Goal: Task Accomplishment & Management: Manage account settings

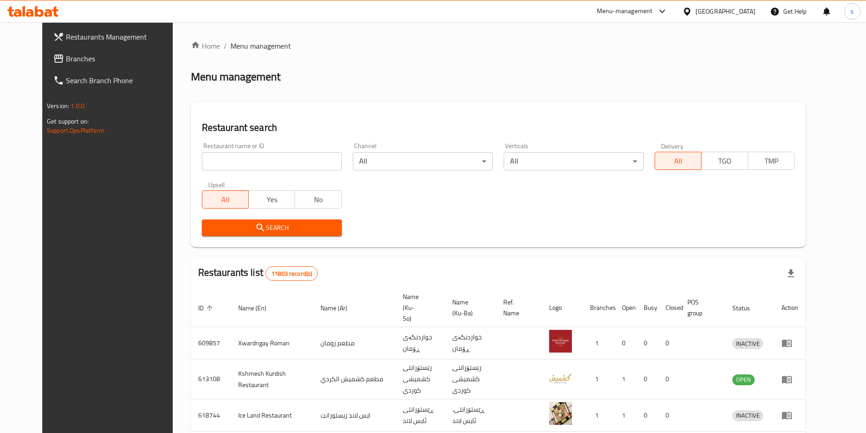
click at [212, 169] on input "search" at bounding box center [272, 161] width 140 height 18
paste input "683596"
type input "683596"
click button "Search" at bounding box center [272, 227] width 140 height 17
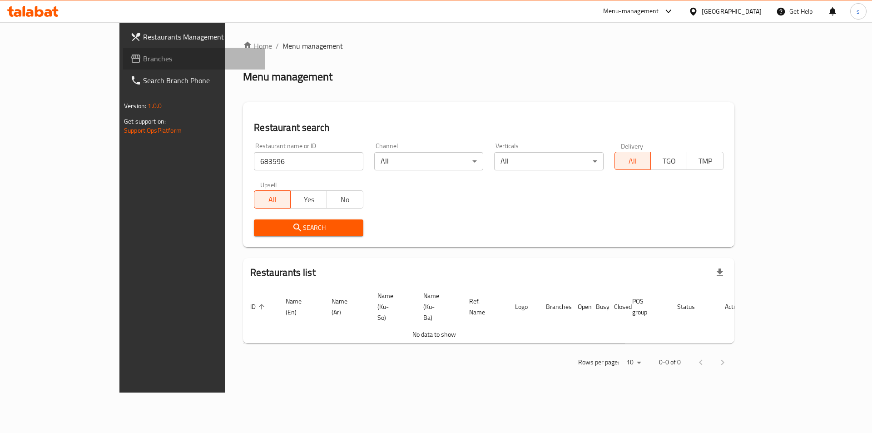
click at [143, 56] on span "Branches" at bounding box center [200, 58] width 115 height 11
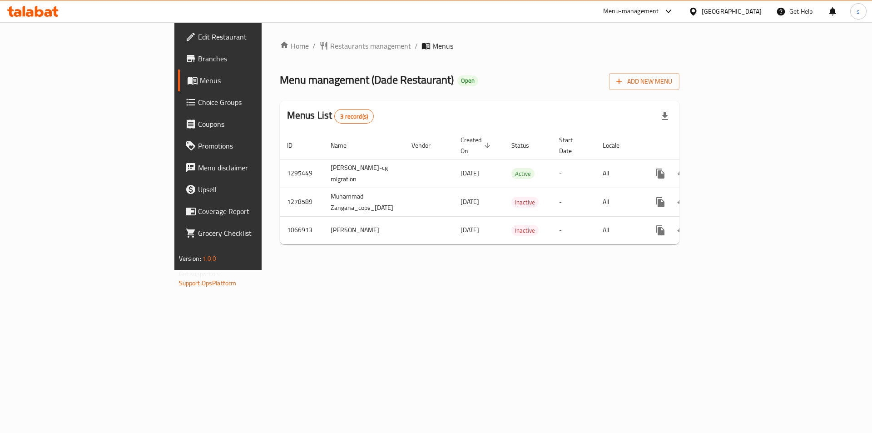
click at [178, 52] on link "Branches" at bounding box center [249, 59] width 142 height 22
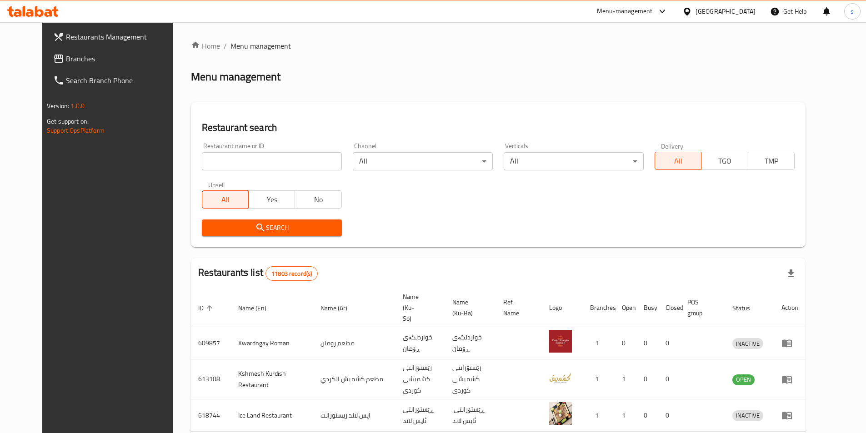
click at [44, 10] on icon at bounding box center [32, 11] width 51 height 11
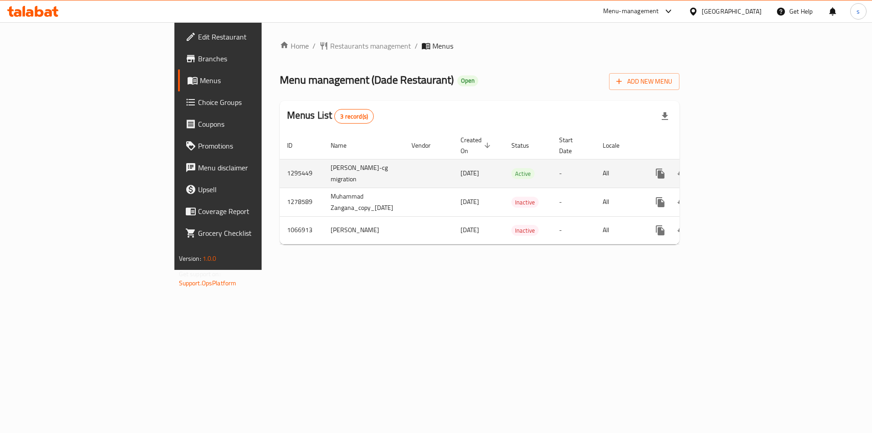
click at [732, 168] on icon "enhanced table" at bounding box center [726, 173] width 11 height 11
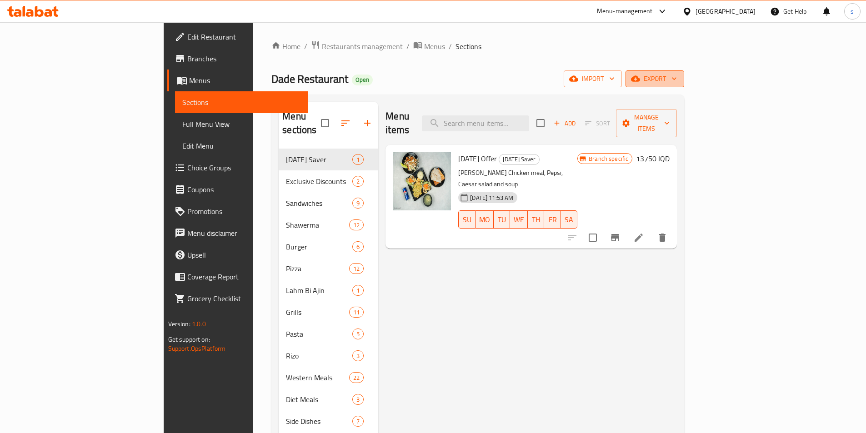
click at [677, 77] on span "export" at bounding box center [655, 78] width 44 height 11
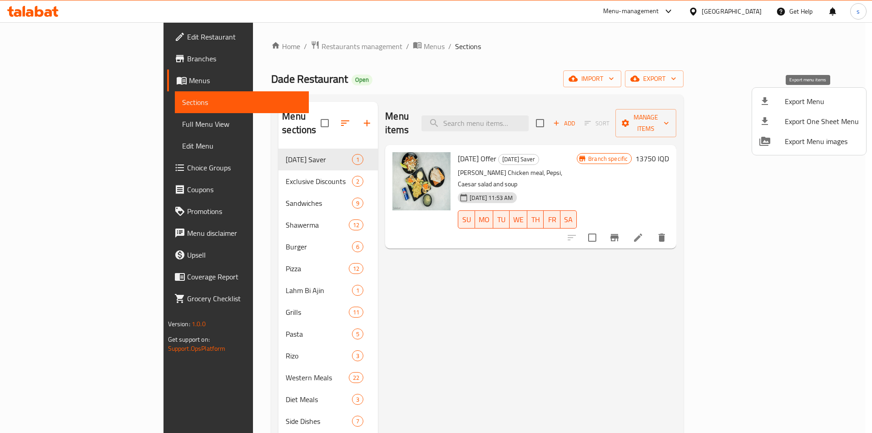
click at [803, 100] on span "Export Menu" at bounding box center [822, 101] width 74 height 11
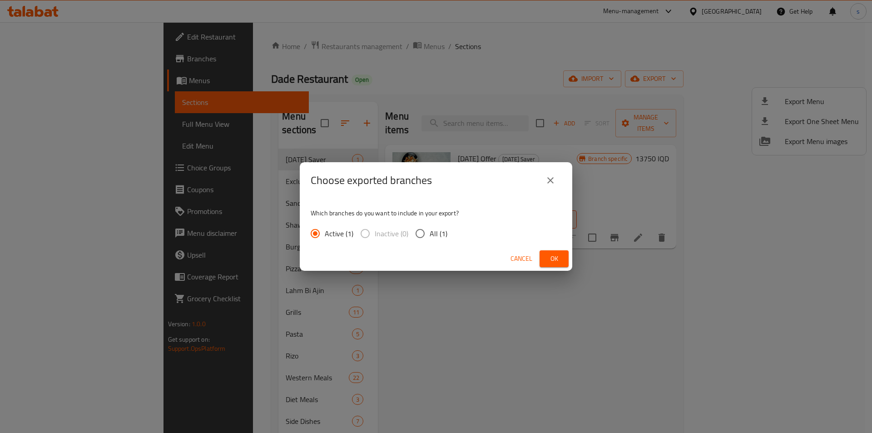
click at [558, 262] on span "Ok" at bounding box center [554, 258] width 15 height 11
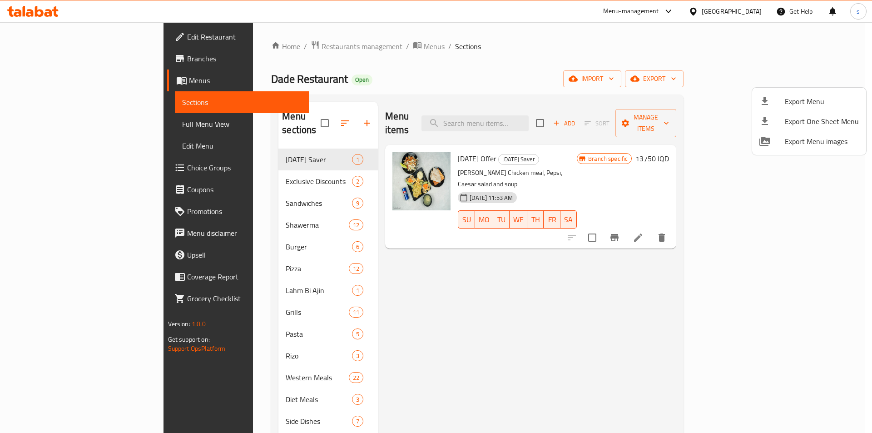
click at [533, 118] on div at bounding box center [436, 216] width 872 height 433
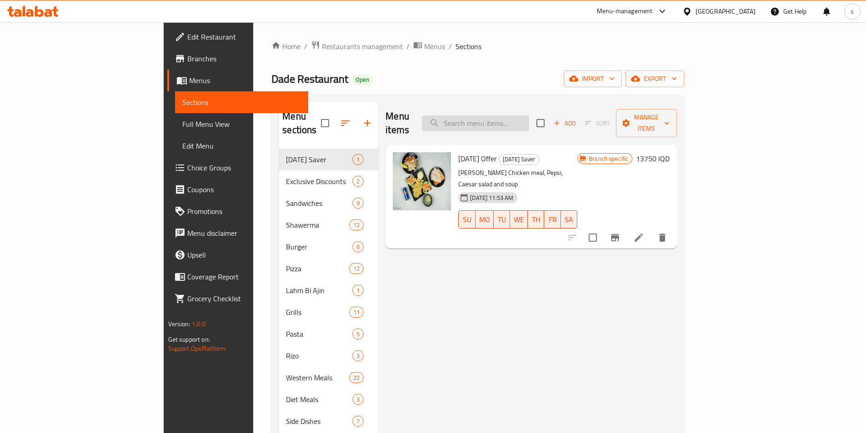
click at [529, 116] on input "search" at bounding box center [475, 123] width 107 height 16
paste input "Family Arabic saj chicken"
type input "Family Arabic saj chicken"
click at [651, 231] on li at bounding box center [638, 239] width 25 height 16
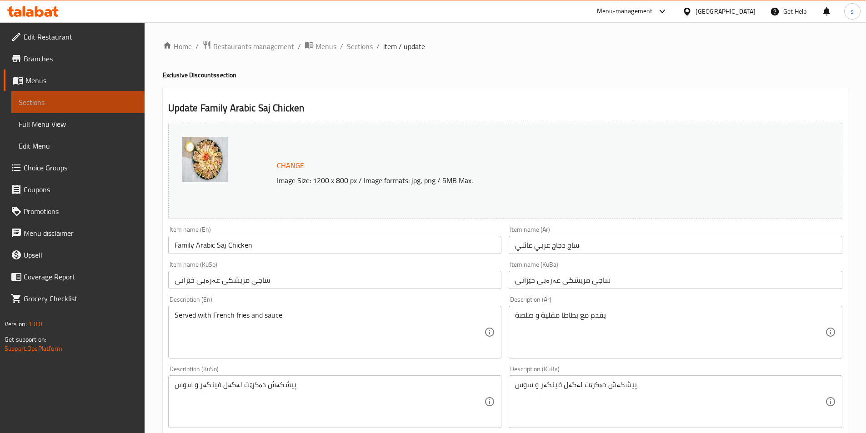
click at [110, 101] on span "Sections" at bounding box center [78, 102] width 119 height 11
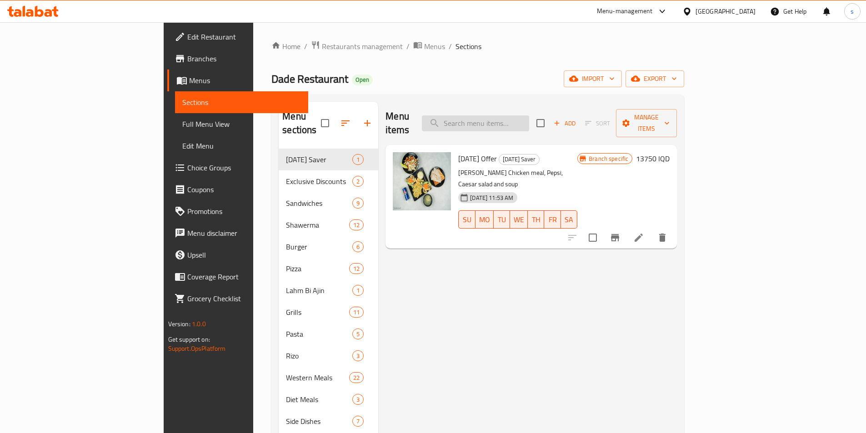
click at [529, 115] on input "search" at bounding box center [475, 123] width 107 height 16
paste input "Family Arabic Meat Saj"
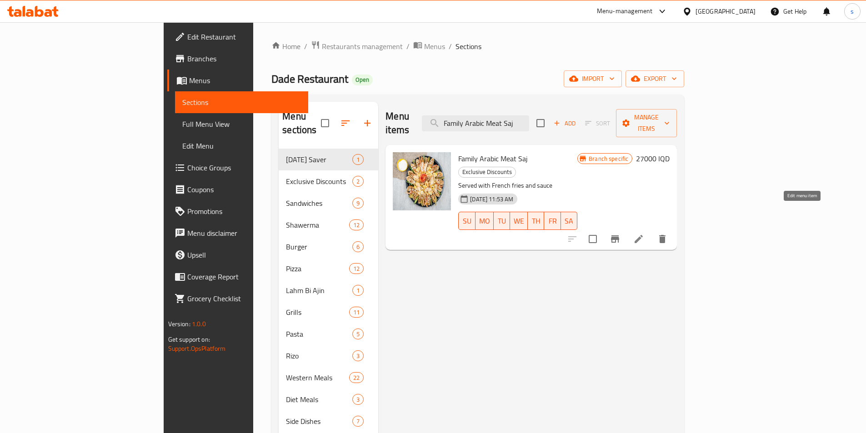
type input "Family Arabic Meat Saj"
click at [644, 234] on icon at bounding box center [638, 239] width 11 height 11
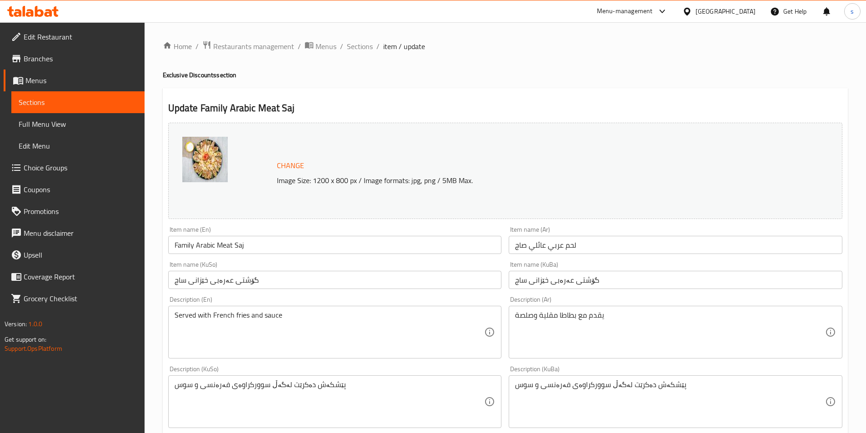
click at [66, 107] on span "Sections" at bounding box center [78, 102] width 119 height 11
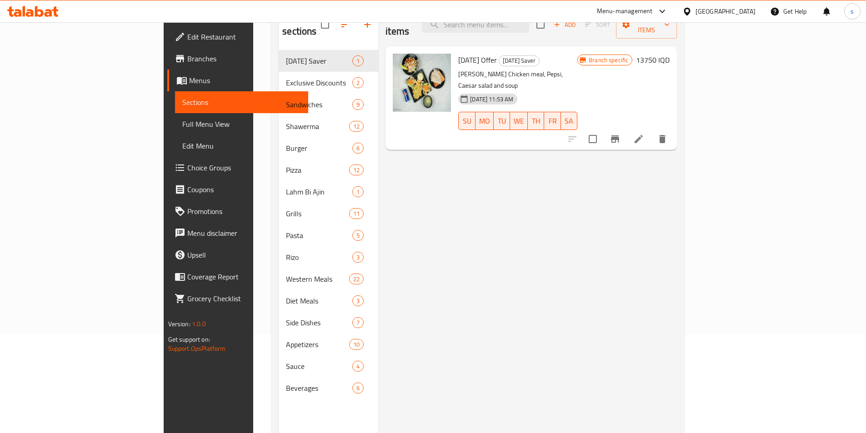
scroll to position [105, 0]
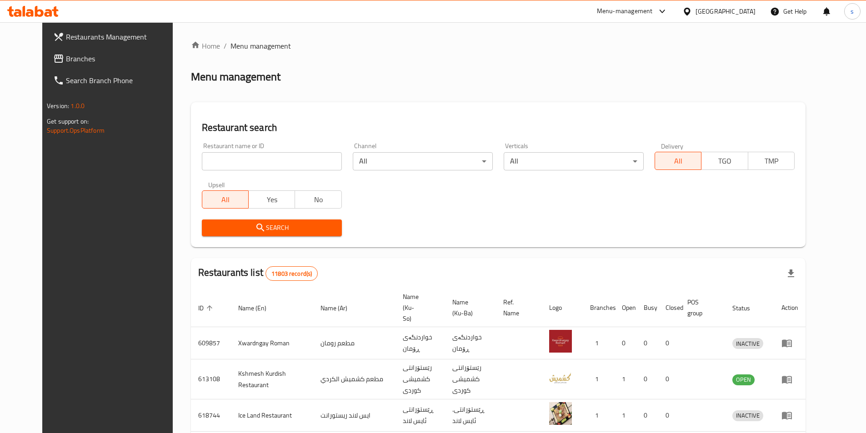
click at [46, 13] on icon at bounding box center [49, 13] width 8 height 8
